Goal: Task Accomplishment & Management: Use online tool/utility

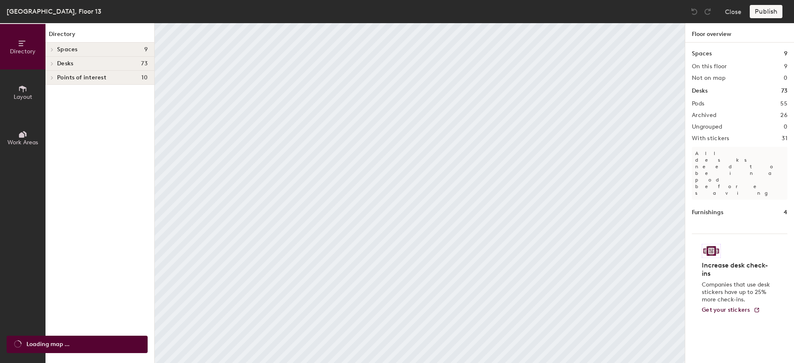
click at [52, 65] on icon at bounding box center [51, 64] width 3 height 4
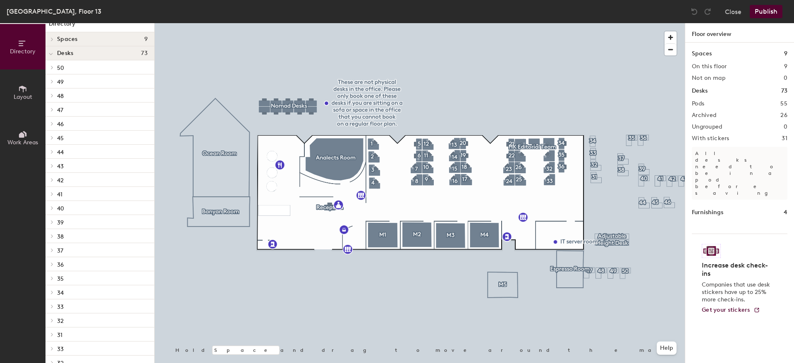
scroll to position [16, 0]
click at [90, 59] on p "50" at bounding box center [102, 62] width 91 height 11
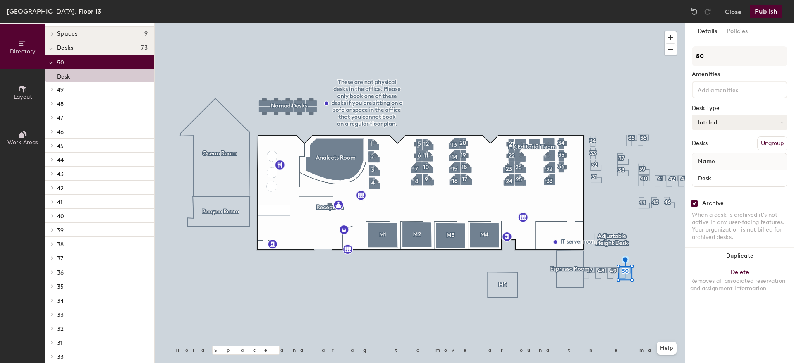
click at [50, 60] on span at bounding box center [51, 62] width 4 height 7
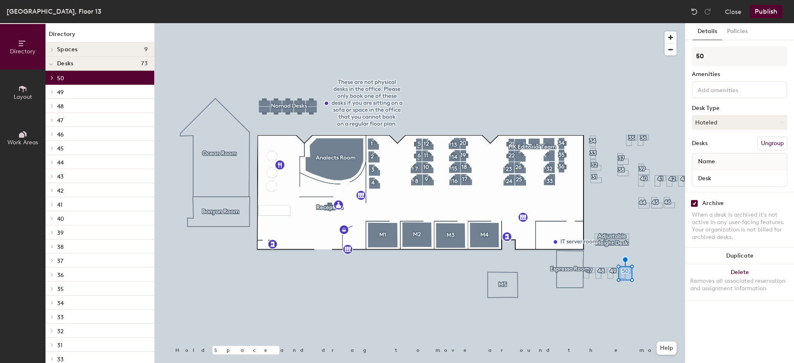
click at [15, 43] on button "Directory" at bounding box center [23, 47] width 46 height 46
click at [49, 46] on div at bounding box center [51, 50] width 11 height 14
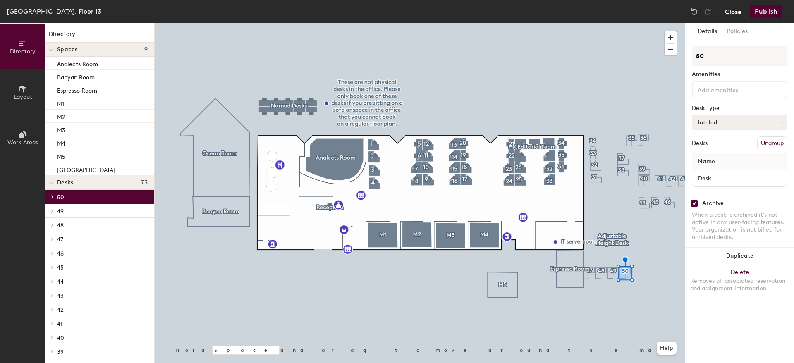
click at [736, 14] on button "Close" at bounding box center [733, 11] width 17 height 13
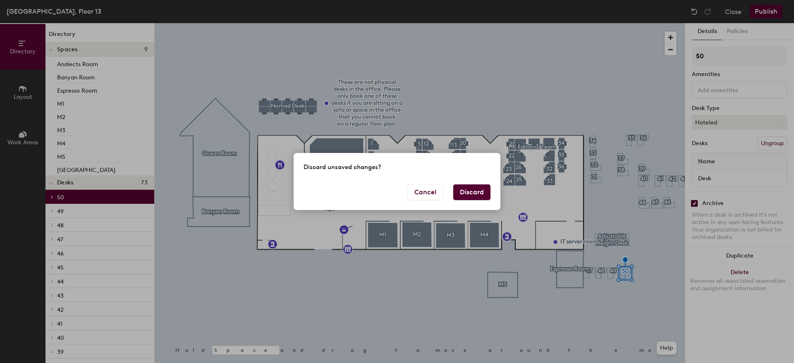
click at [465, 187] on button "Discard" at bounding box center [471, 193] width 37 height 16
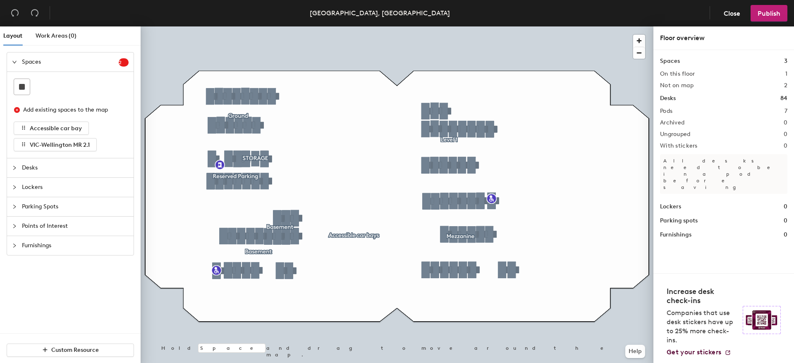
click at [17, 60] on div at bounding box center [17, 62] width 10 height 9
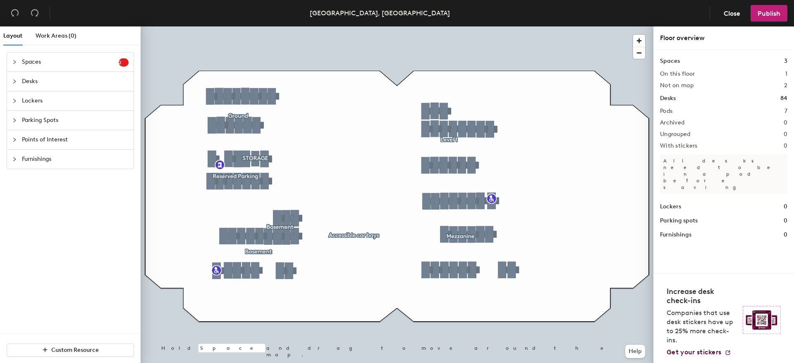
click at [17, 60] on div at bounding box center [17, 62] width 10 height 9
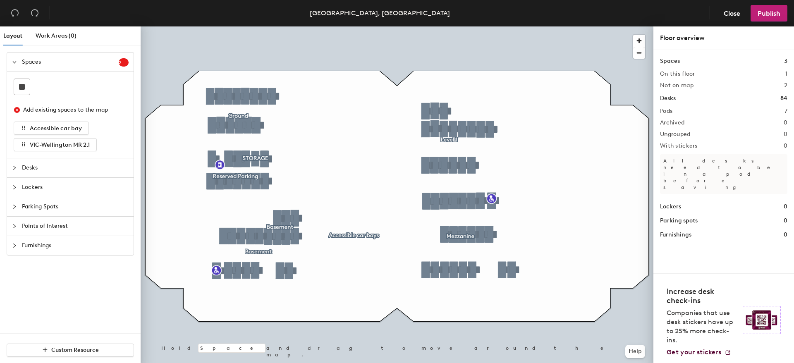
click at [13, 170] on div at bounding box center [17, 167] width 10 height 9
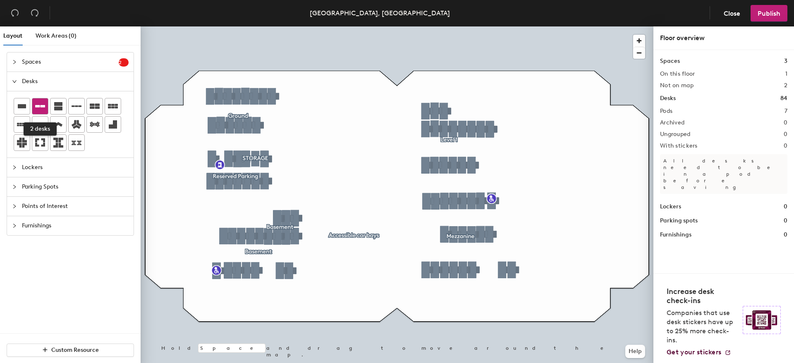
click at [40, 105] on icon at bounding box center [40, 106] width 10 height 10
click at [15, 81] on icon "expanded" at bounding box center [14, 81] width 5 height 5
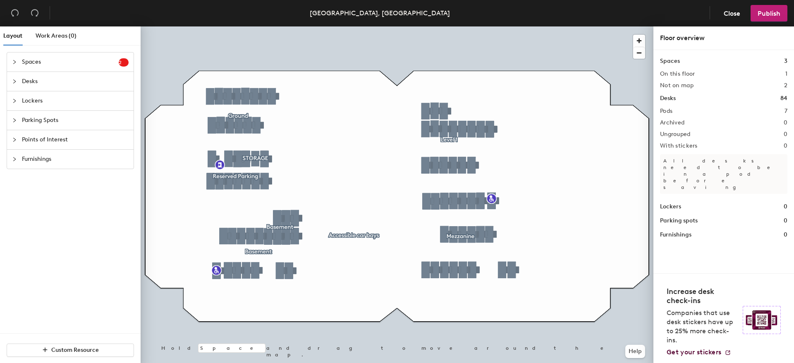
click at [19, 82] on div at bounding box center [17, 81] width 10 height 9
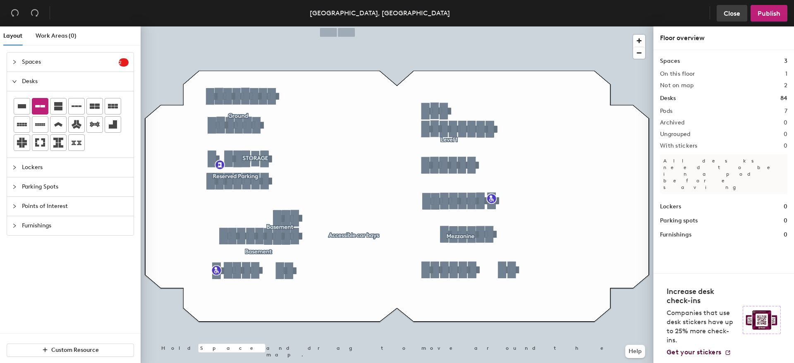
click at [724, 15] on span "Close" at bounding box center [732, 14] width 17 height 8
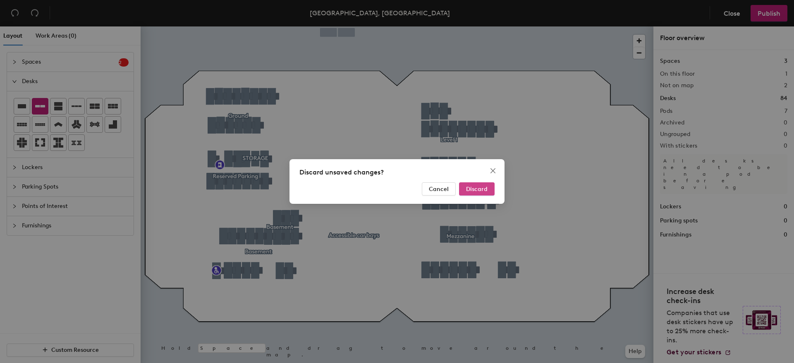
click at [479, 189] on span "Discard" at bounding box center [477, 189] width 22 height 7
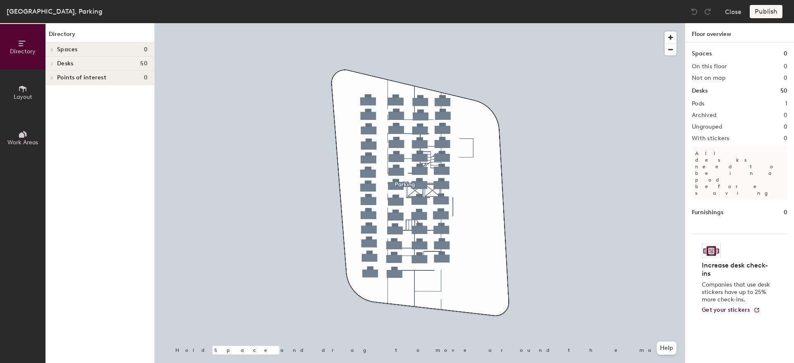
click at [53, 65] on icon at bounding box center [51, 64] width 3 height 4
click at [52, 82] on div at bounding box center [51, 78] width 11 height 14
click at [737, 11] on button "Close" at bounding box center [733, 11] width 17 height 13
